Goal: Information Seeking & Learning: Learn about a topic

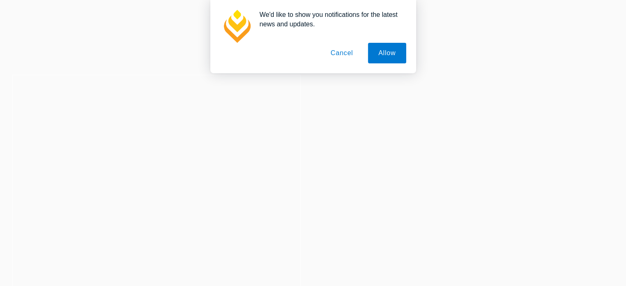
click at [329, 49] on button "Cancel" at bounding box center [341, 53] width 43 height 21
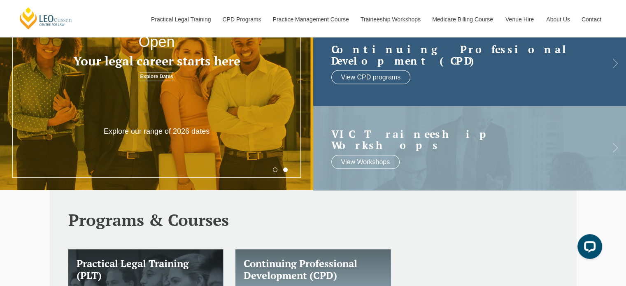
scroll to position [125, 0]
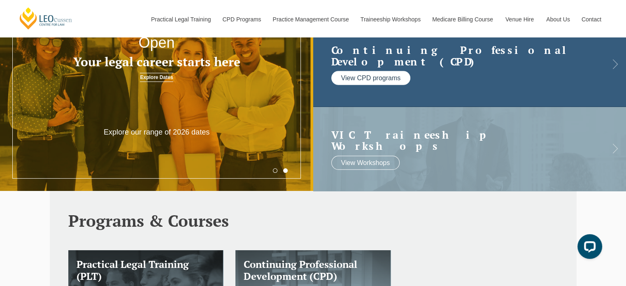
click at [375, 74] on link "View CPD programs" at bounding box center [370, 78] width 79 height 14
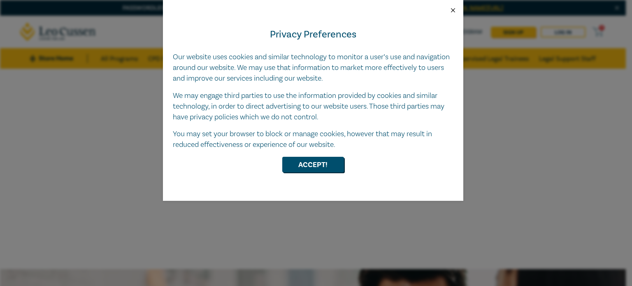
click at [454, 11] on button "Close" at bounding box center [452, 10] width 7 height 7
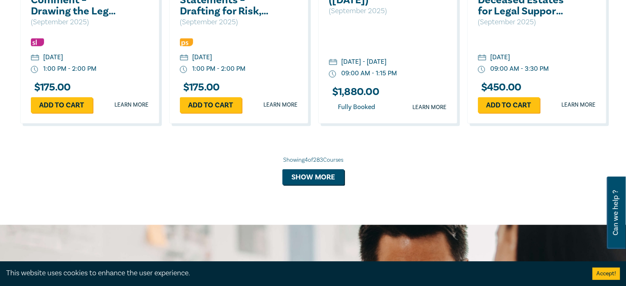
scroll to position [677, 0]
click at [299, 179] on button "Show more" at bounding box center [313, 177] width 62 height 16
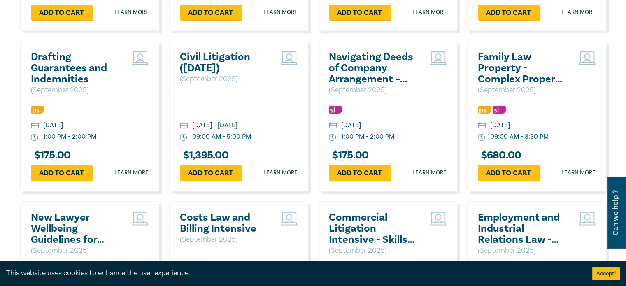
scroll to position [929, 0]
